Goal: Task Accomplishment & Management: Use online tool/utility

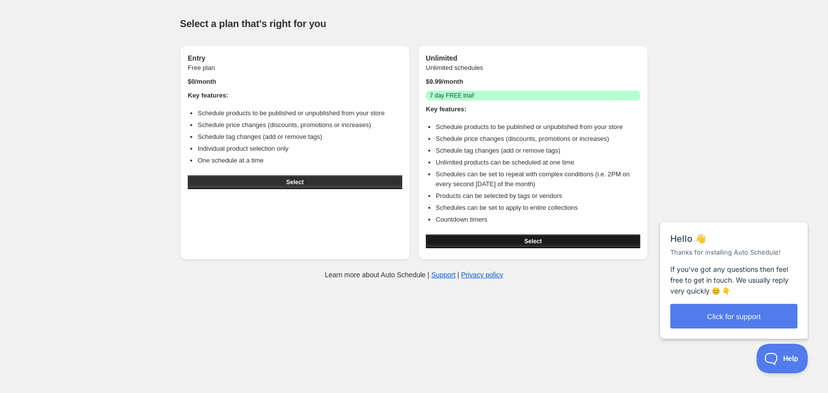
click at [453, 238] on button "Select" at bounding box center [533, 242] width 214 height 14
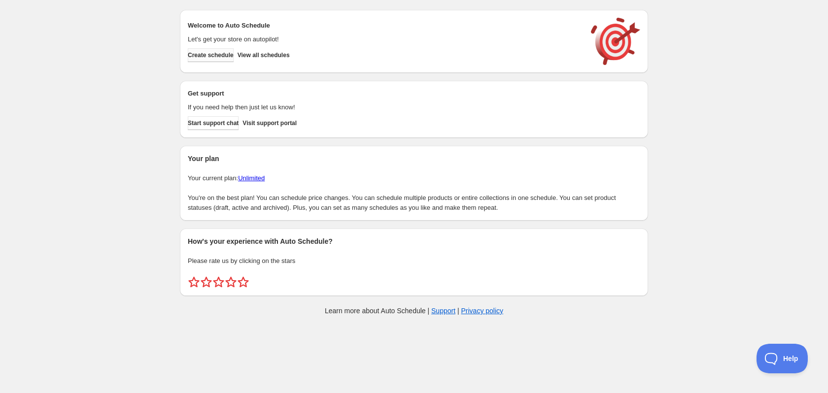
click at [209, 54] on span "Create schedule" at bounding box center [211, 55] width 46 height 8
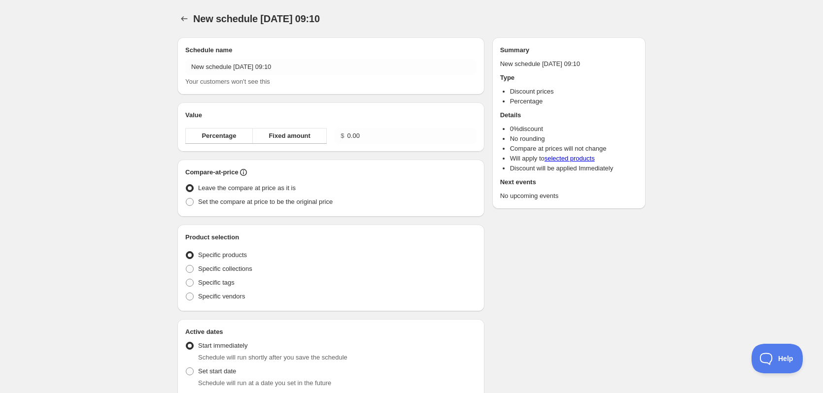
radio input "true"
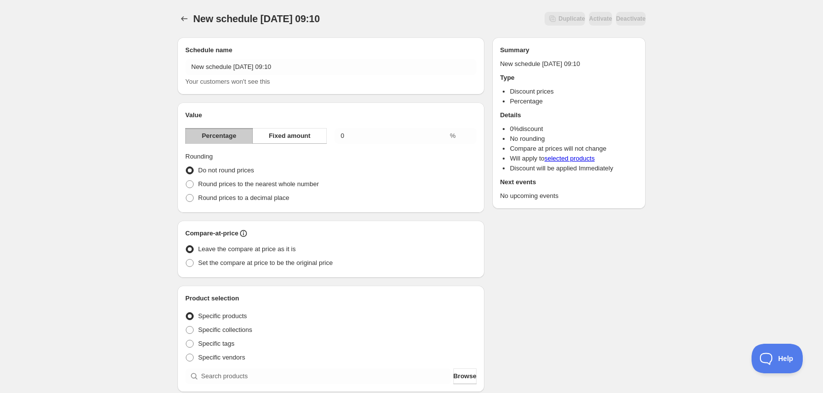
click at [177, 12] on div at bounding box center [185, 19] width 16 height 14
click at [182, 15] on icon "Schedules" at bounding box center [184, 19] width 10 height 10
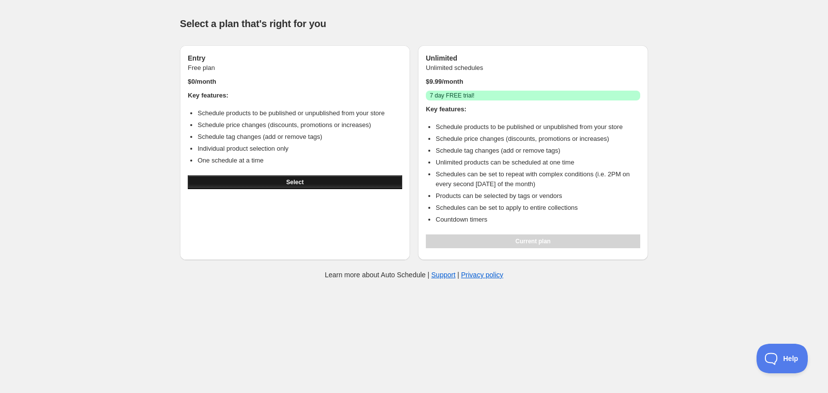
click at [347, 181] on button "Select" at bounding box center [295, 182] width 214 height 14
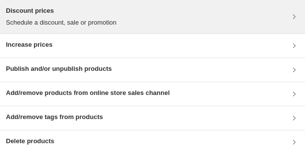
click at [34, 2] on div "Discount prices Schedule a discount, sale or promotion" at bounding box center [152, 17] width 305 height 34
